Goal: Information Seeking & Learning: Learn about a topic

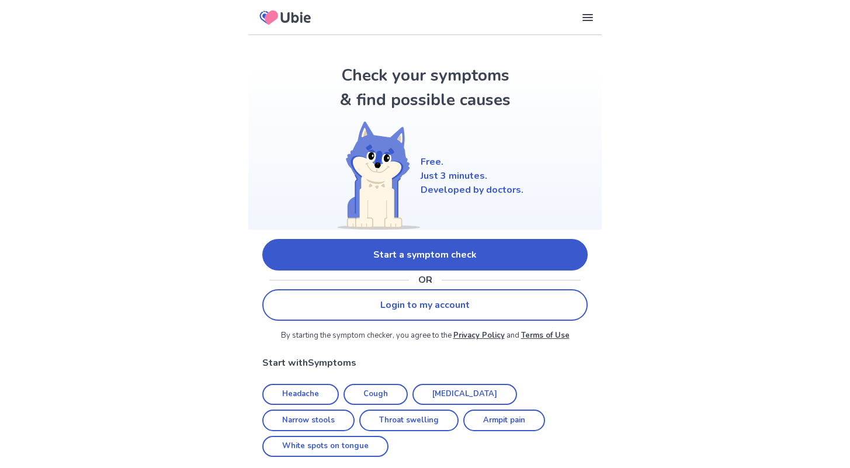
click at [590, 19] on icon at bounding box center [588, 18] width 14 height 14
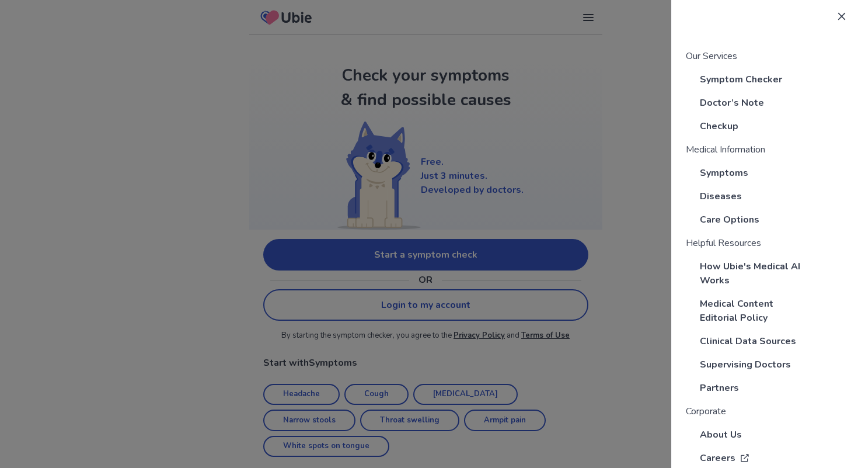
click at [736, 130] on p "Checkup" at bounding box center [719, 126] width 39 height 14
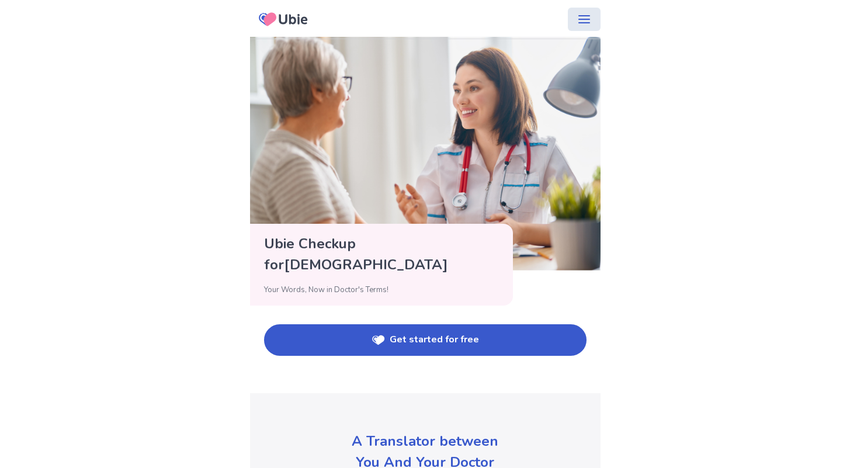
click at [583, 20] on icon "menu" at bounding box center [584, 19] width 14 height 14
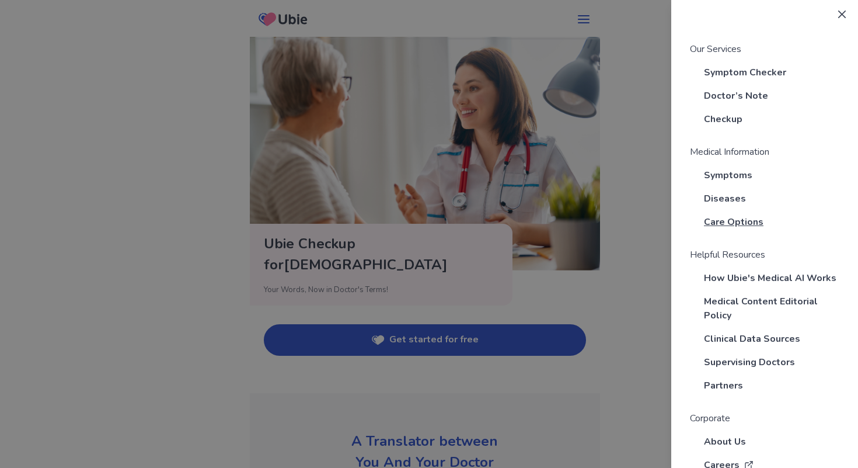
click at [745, 224] on span "Care Options" at bounding box center [734, 222] width 60 height 14
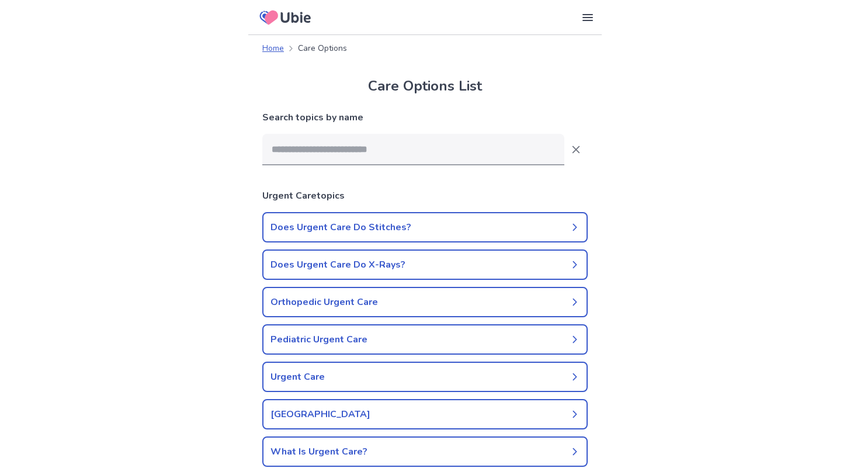
click at [590, 18] on icon at bounding box center [588, 18] width 14 height 14
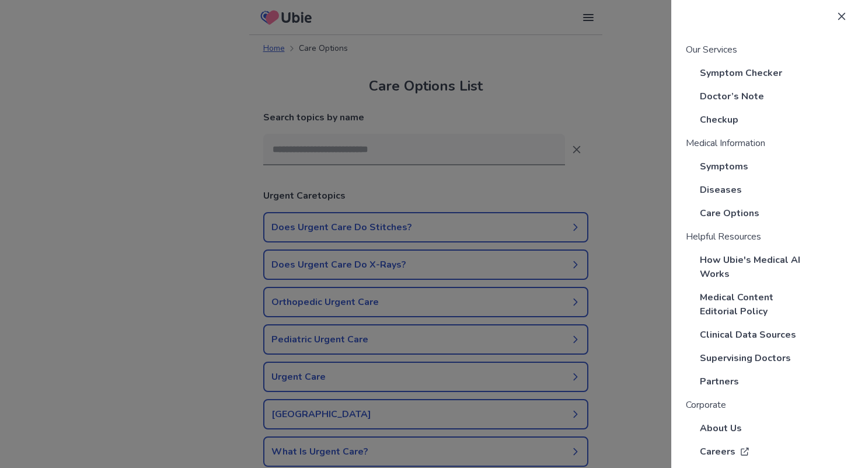
scroll to position [7, 0]
click at [729, 117] on p "Checkup" at bounding box center [719, 119] width 39 height 14
click at [728, 116] on p "Checkup" at bounding box center [719, 119] width 39 height 14
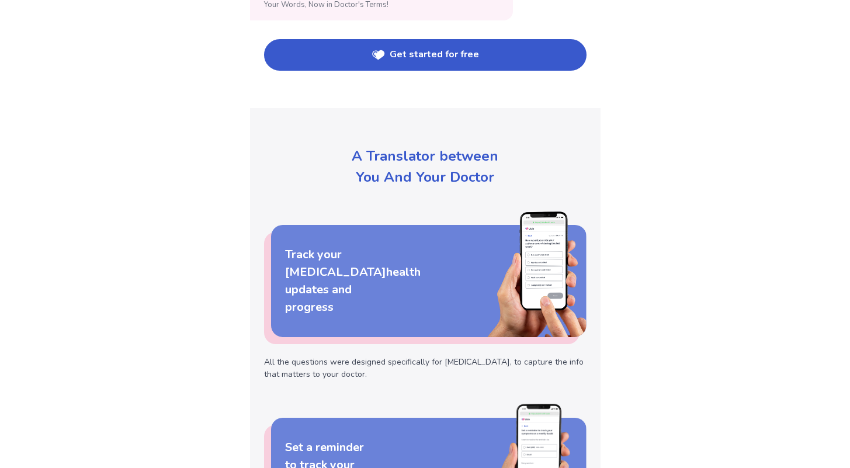
scroll to position [179, 0]
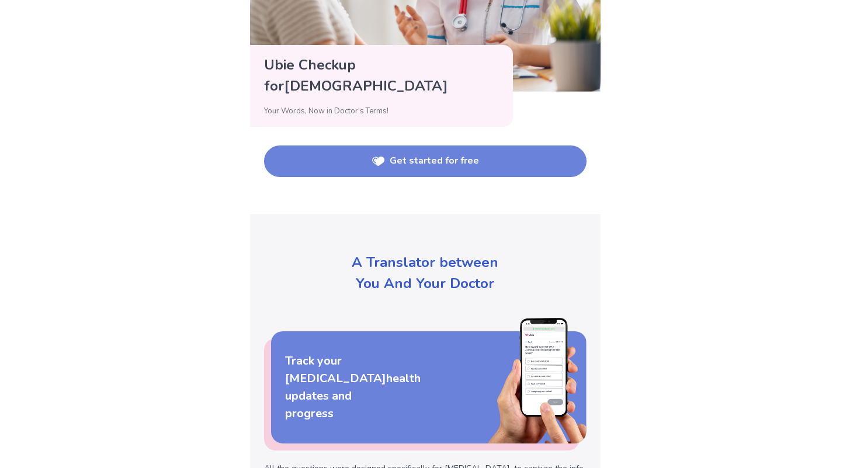
click at [463, 163] on button "Get started for free" at bounding box center [425, 161] width 322 height 32
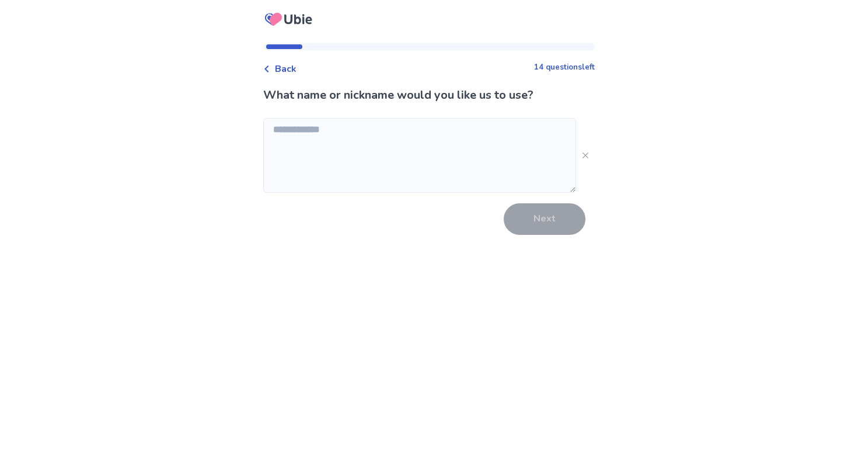
click at [284, 71] on span "Back" at bounding box center [286, 69] width 22 height 14
